Goal: Navigation & Orientation: Find specific page/section

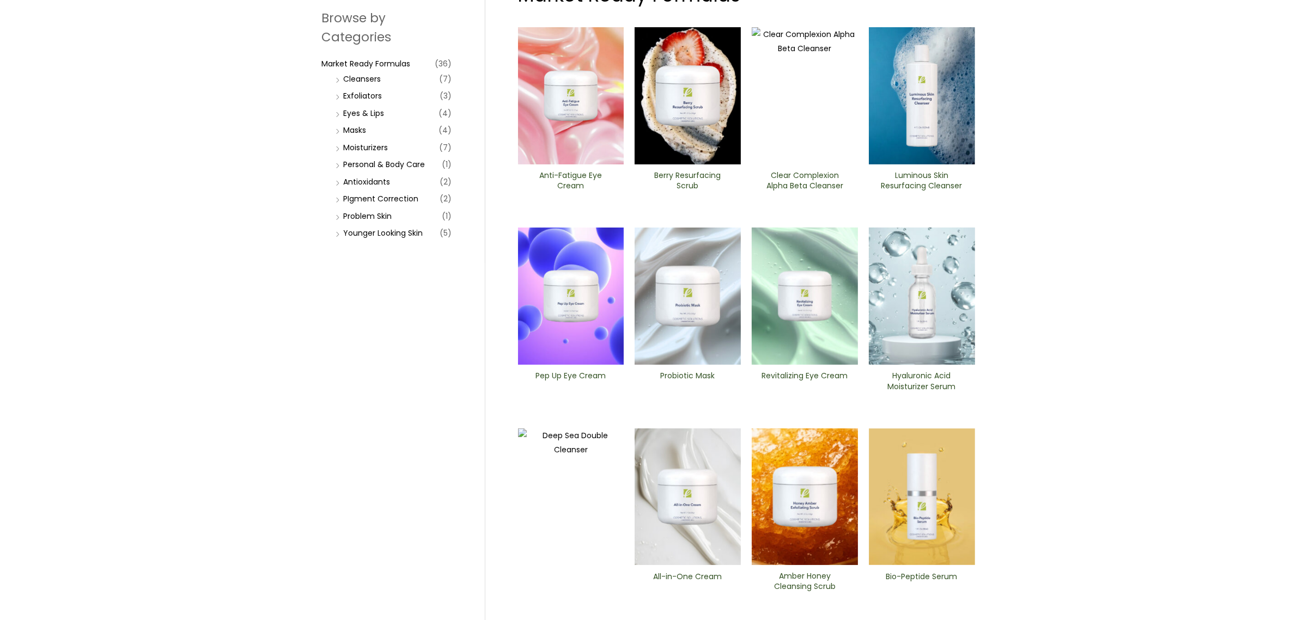
scroll to position [307, 0]
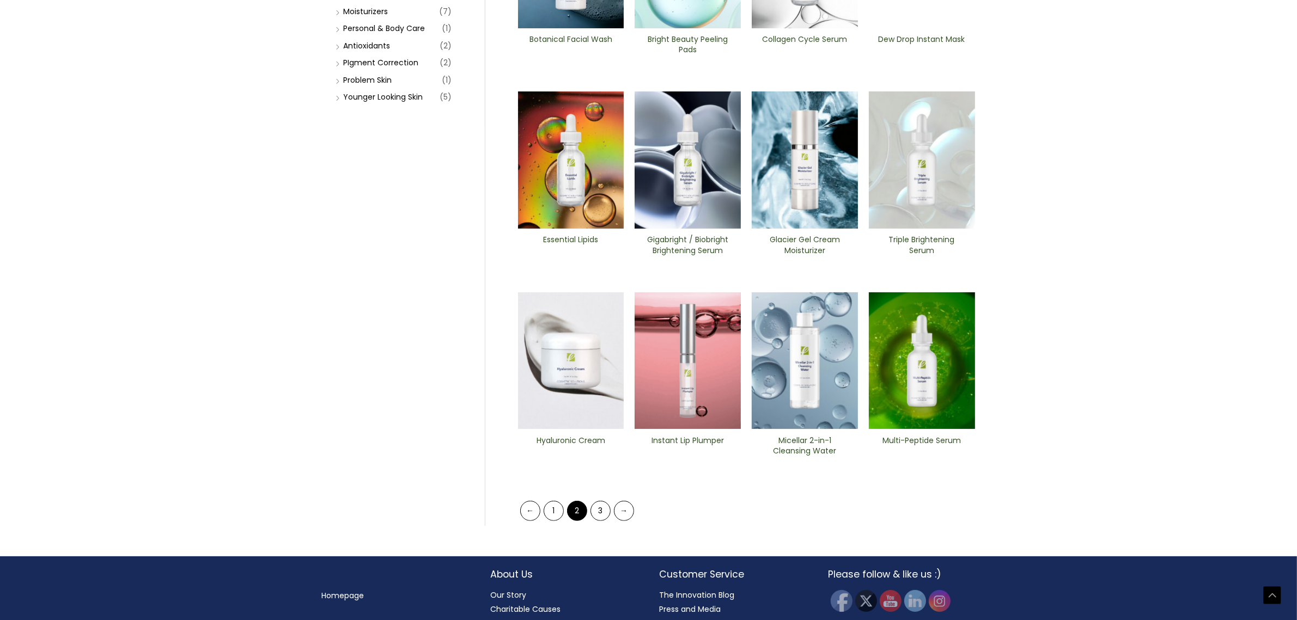
scroll to position [307, 0]
